Goal: Information Seeking & Learning: Learn about a topic

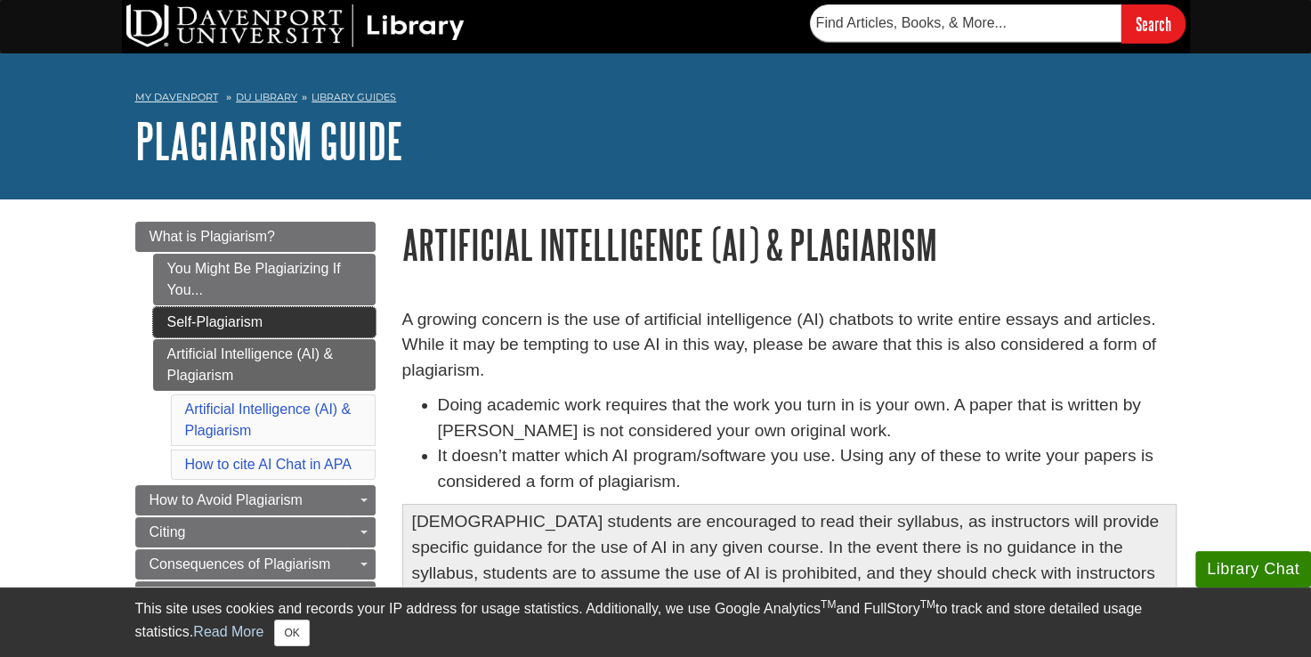
click at [217, 326] on link "Self-Plagiarism" at bounding box center [264, 322] width 223 height 30
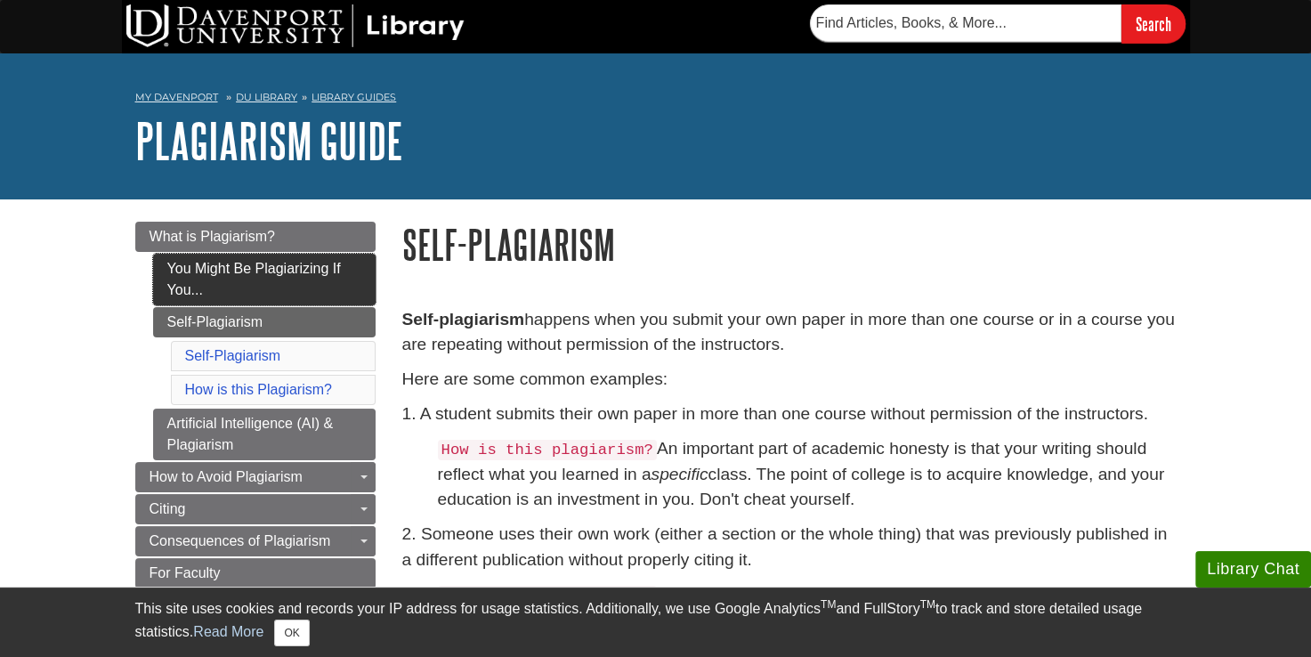
click at [230, 272] on link "You Might Be Plagiarizing If You..." at bounding box center [264, 280] width 223 height 52
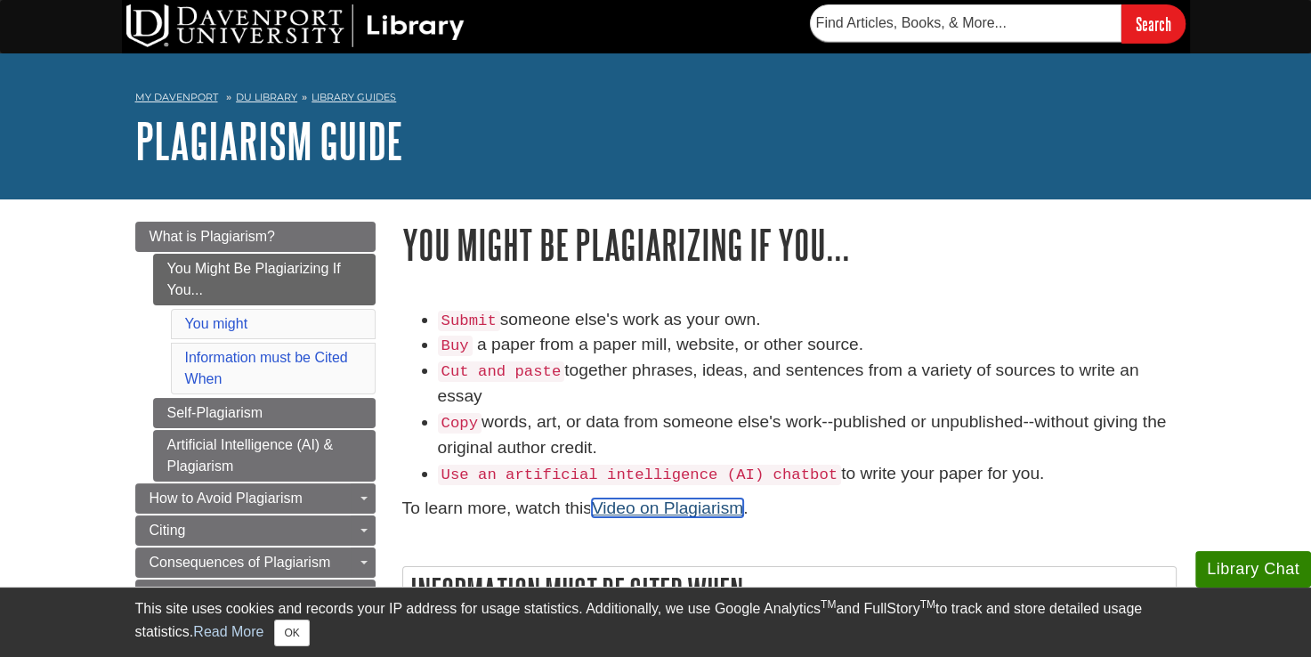
click at [719, 508] on link "Video on Plagiarism" at bounding box center [667, 508] width 151 height 19
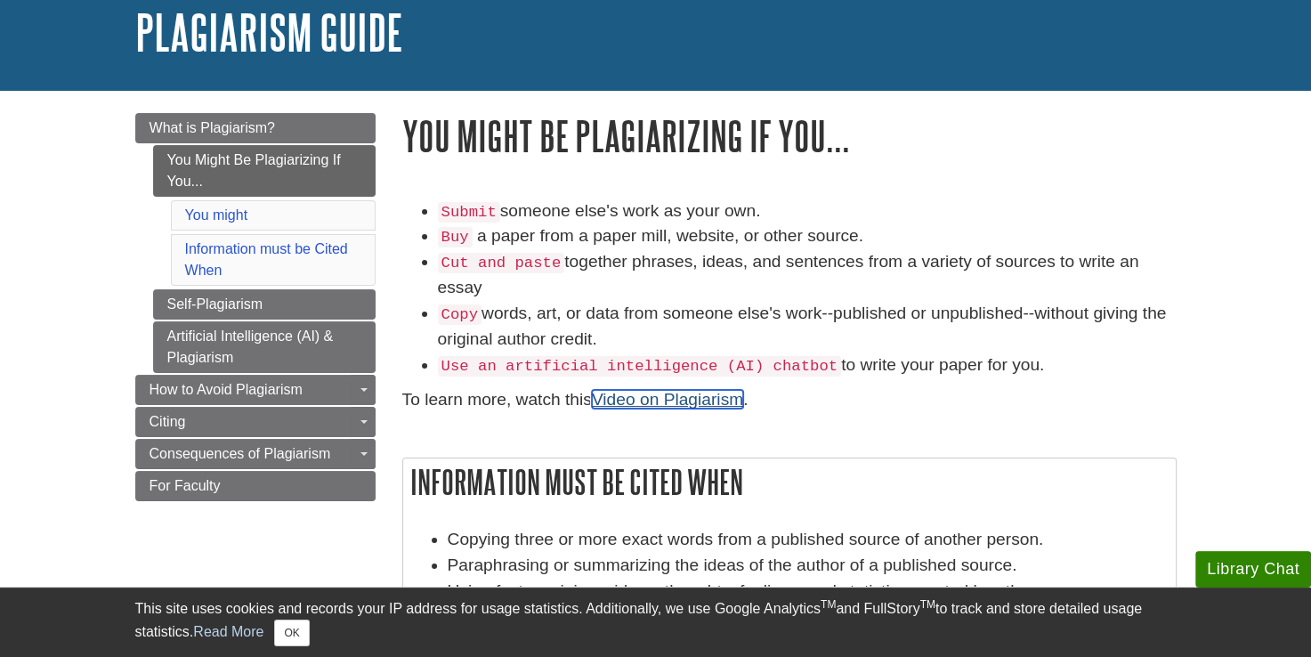
scroll to position [356, 0]
